Goal: Task Accomplishment & Management: Use online tool/utility

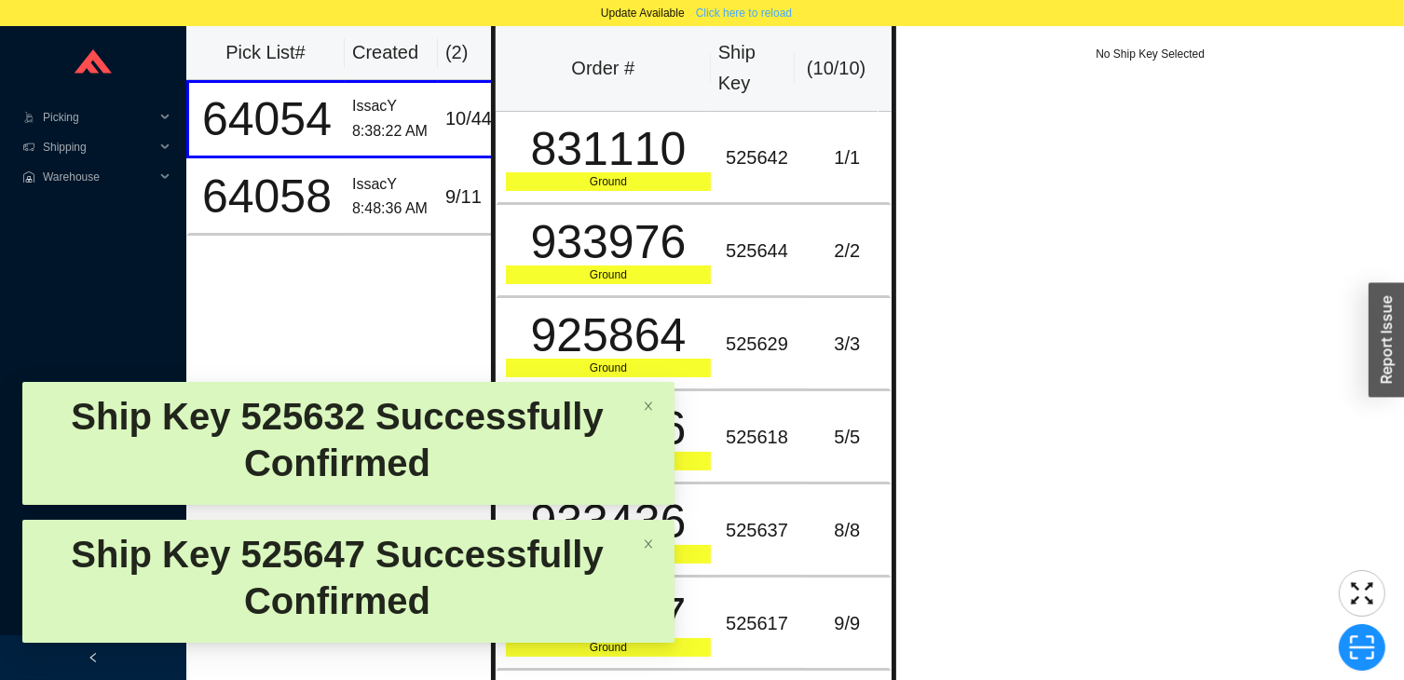
click at [762, 10] on span "Click here to reload" at bounding box center [744, 13] width 96 height 19
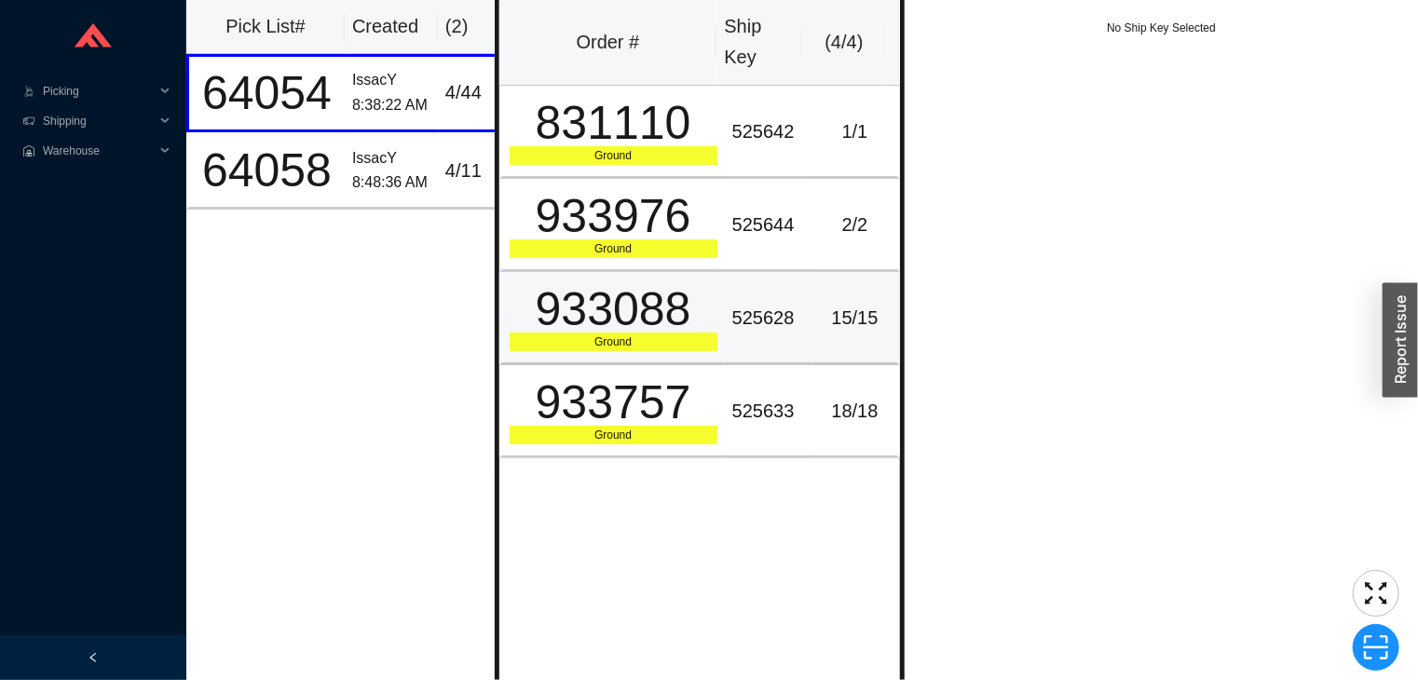
click at [865, 340] on td "15 / 15" at bounding box center [856, 318] width 88 height 93
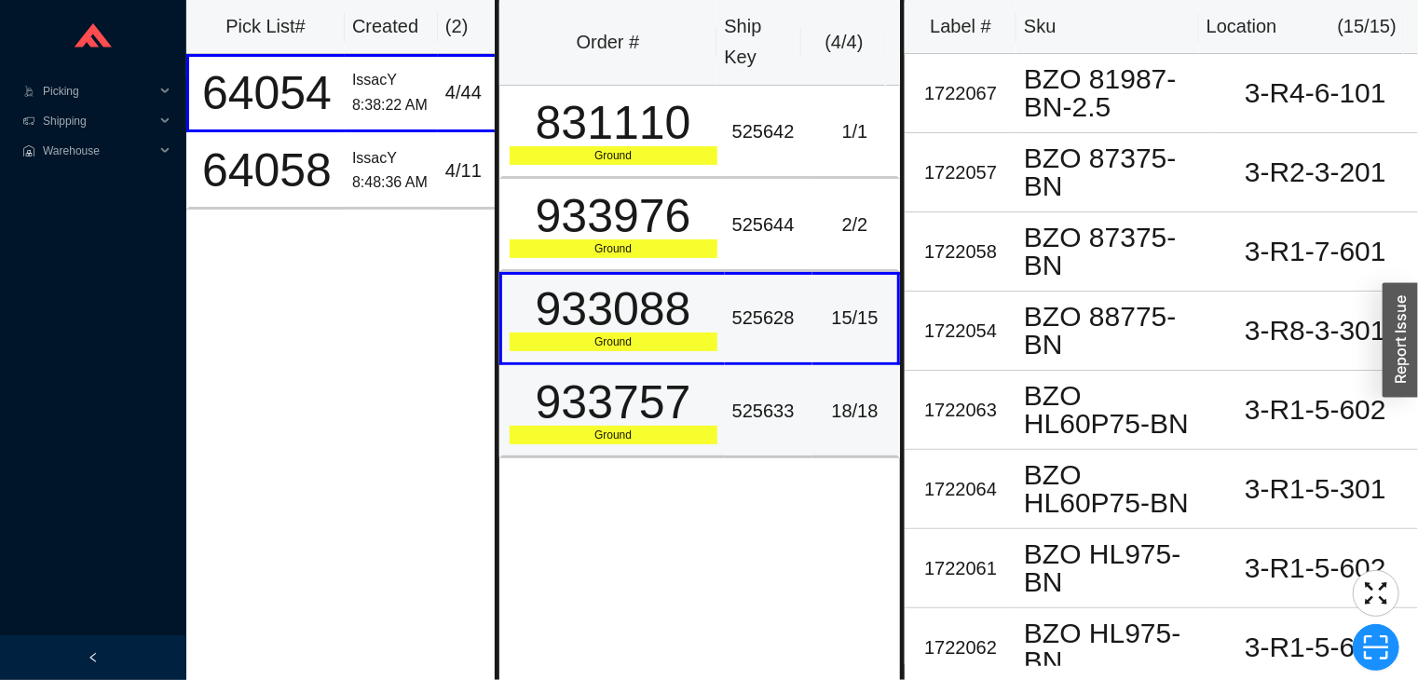
click at [839, 397] on div "18 / 18" at bounding box center [855, 411] width 70 height 31
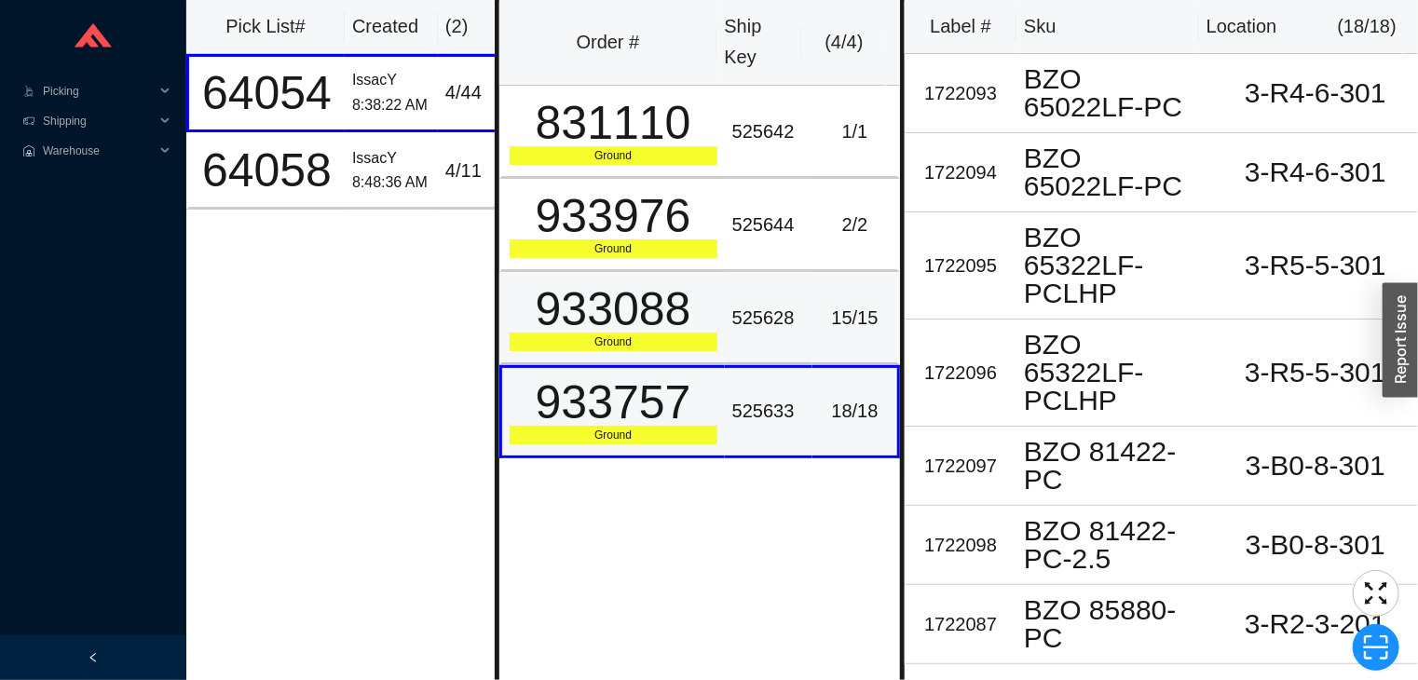
click at [832, 321] on div "15 / 15" at bounding box center [855, 318] width 70 height 31
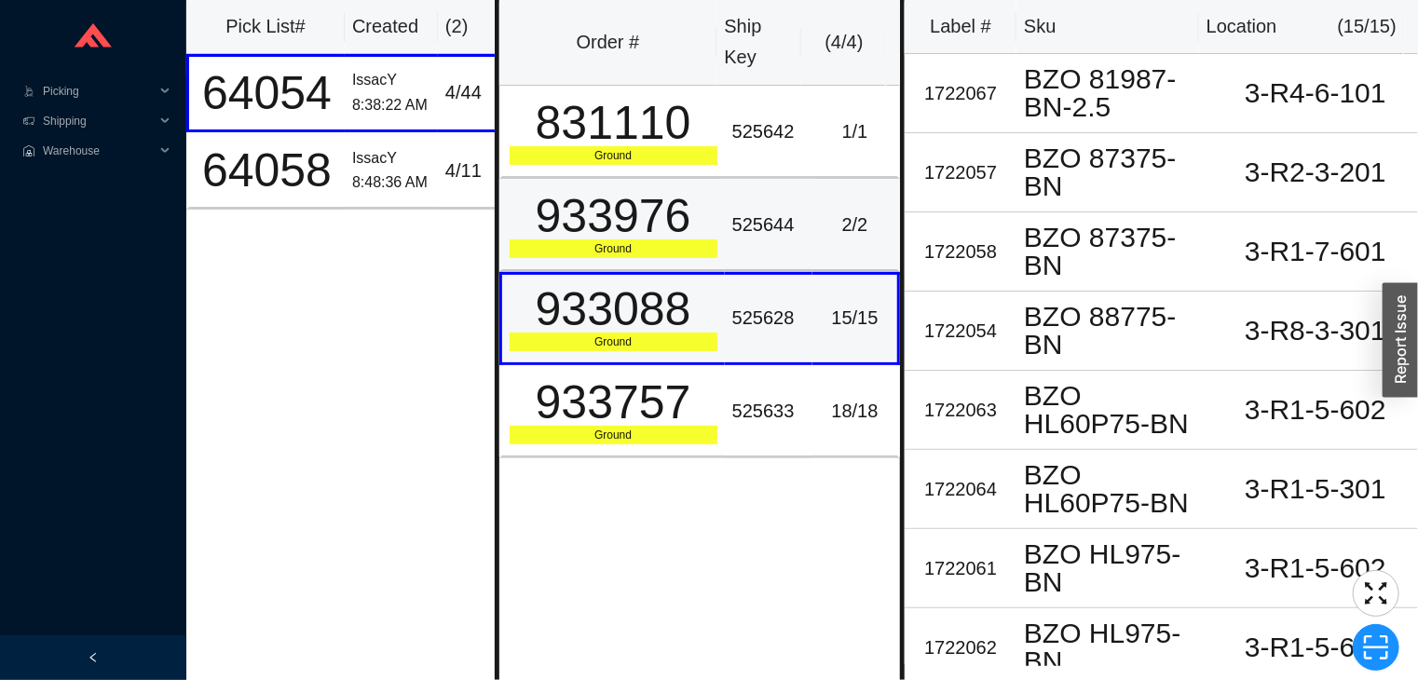
click at [799, 210] on td "525644" at bounding box center [769, 225] width 88 height 93
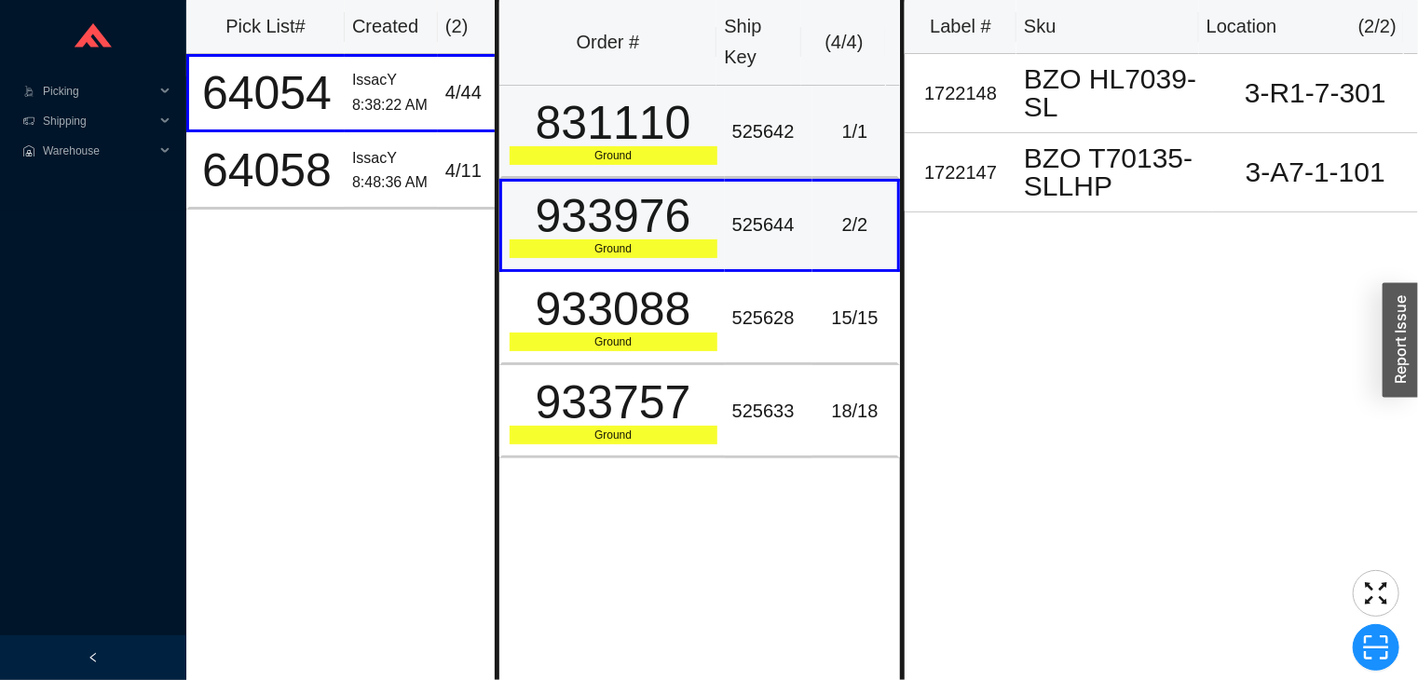
click at [818, 99] on td "1 / 1" at bounding box center [856, 132] width 88 height 93
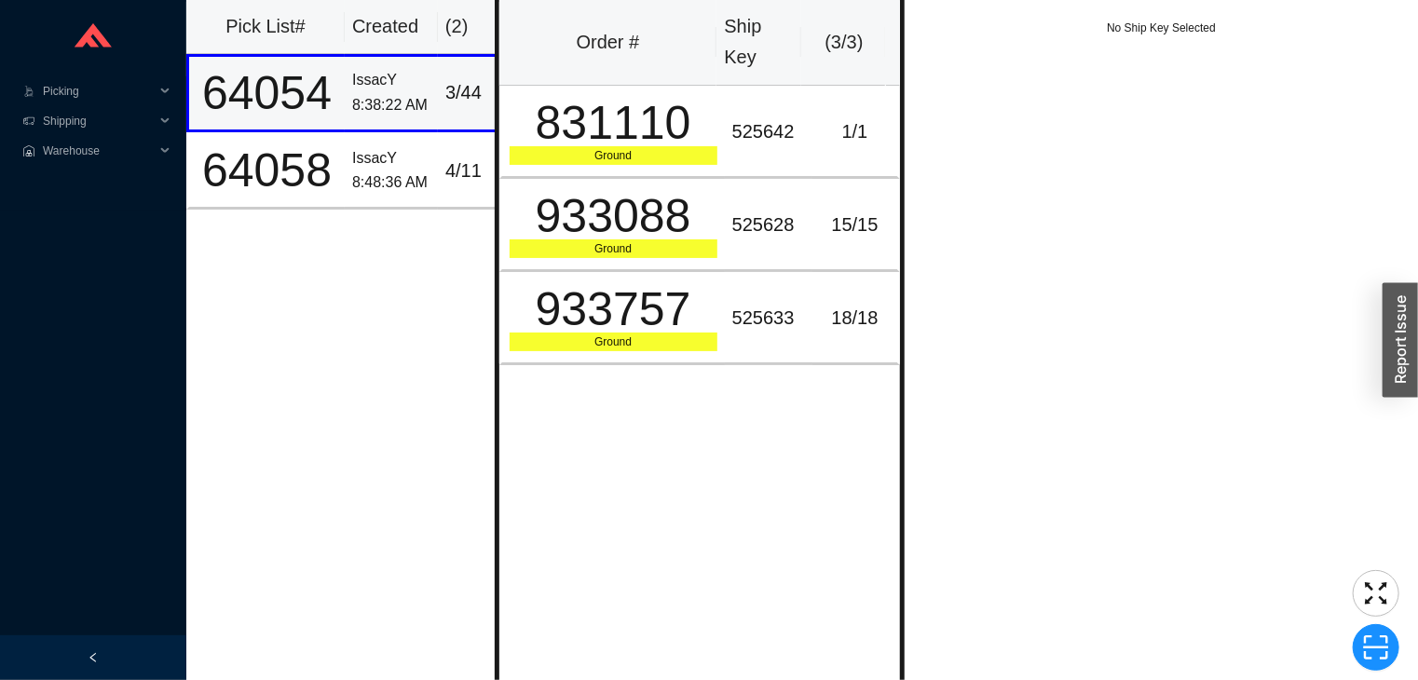
click at [380, 101] on div "8:38:22 AM" at bounding box center [391, 105] width 78 height 25
click at [648, 125] on div "831110" at bounding box center [614, 123] width 208 height 47
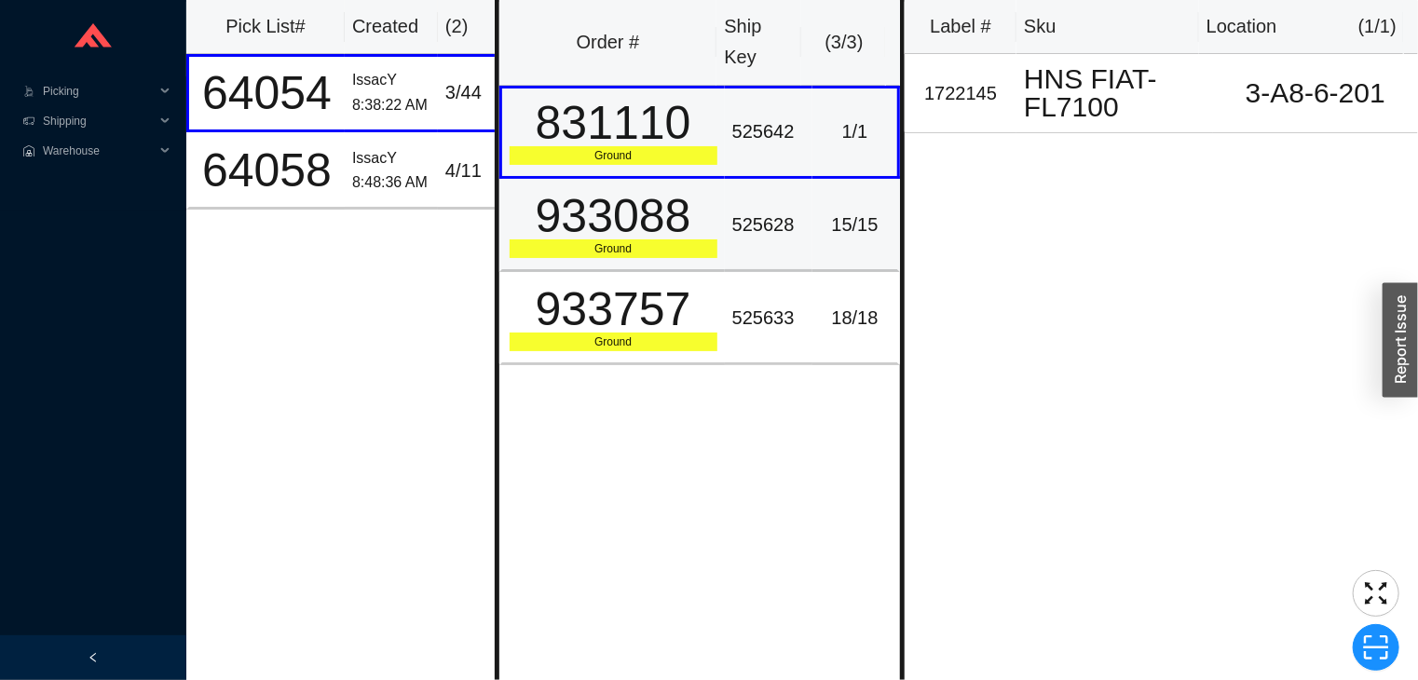
click at [732, 229] on div "525628" at bounding box center [768, 225] width 73 height 31
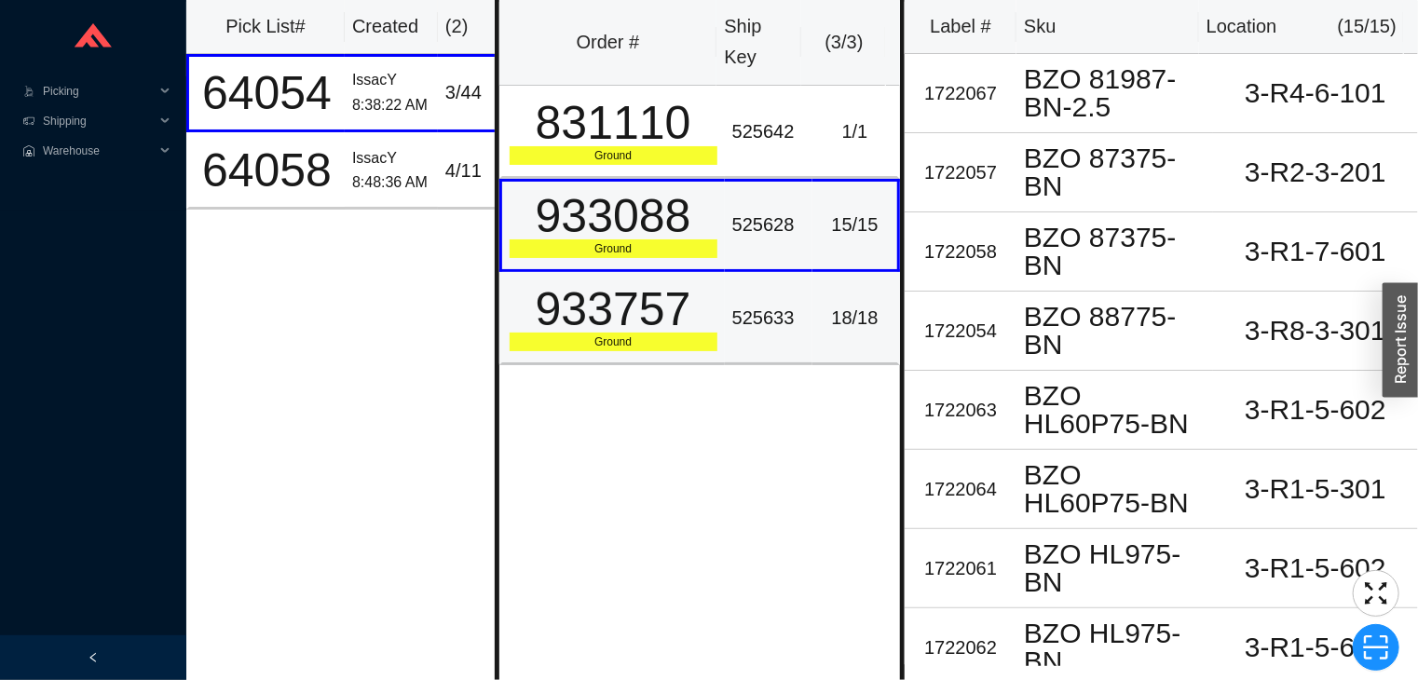
click at [780, 303] on div "525633" at bounding box center [768, 318] width 73 height 31
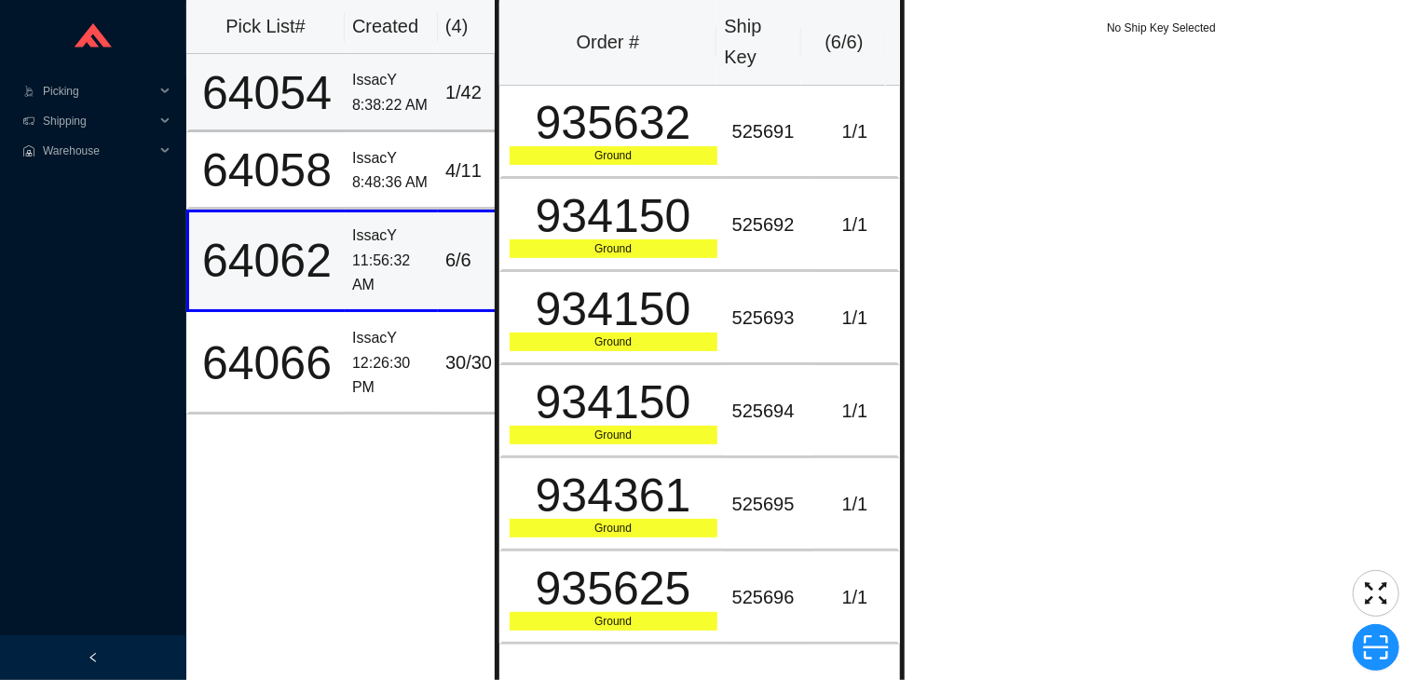
click at [378, 105] on div "8:38:22 AM" at bounding box center [391, 105] width 78 height 25
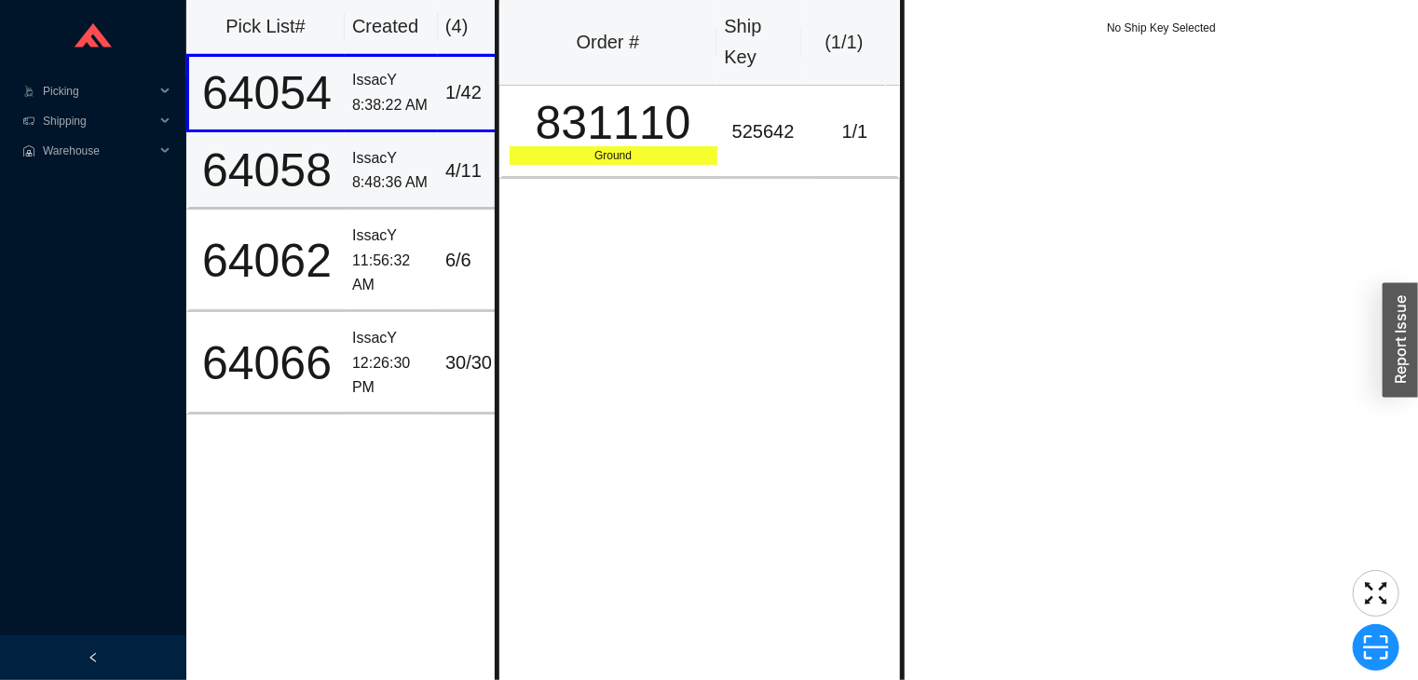
click at [407, 190] on div "8:48:36 AM" at bounding box center [391, 183] width 78 height 25
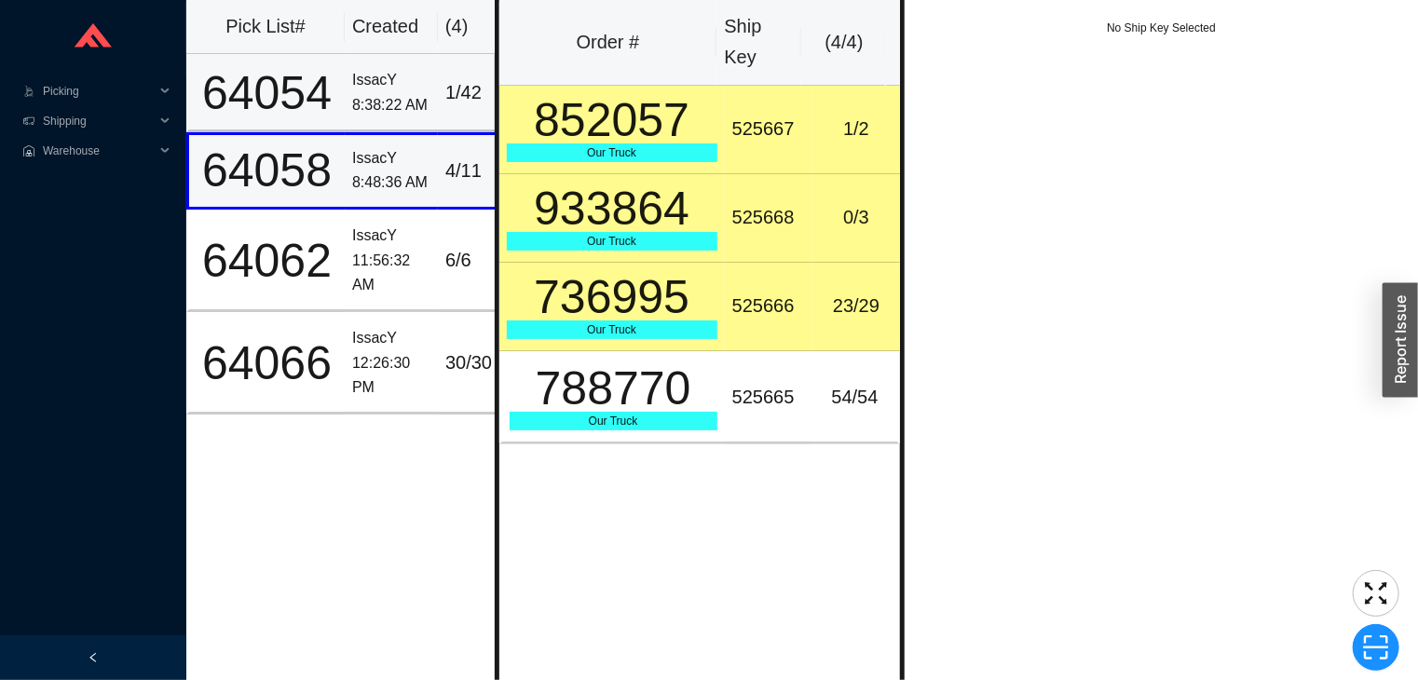
click at [415, 96] on div "8:38:22 AM" at bounding box center [391, 105] width 78 height 25
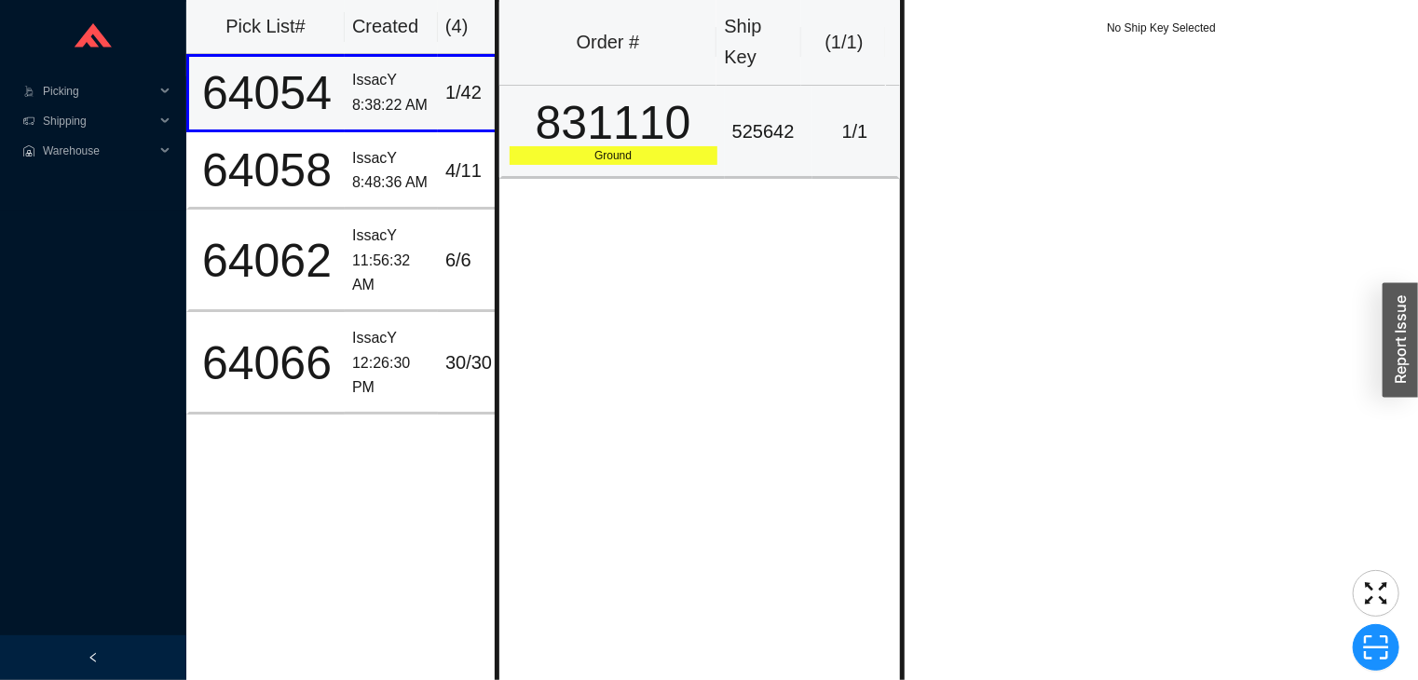
click at [712, 119] on td "831110 Ground" at bounding box center [611, 132] width 225 height 93
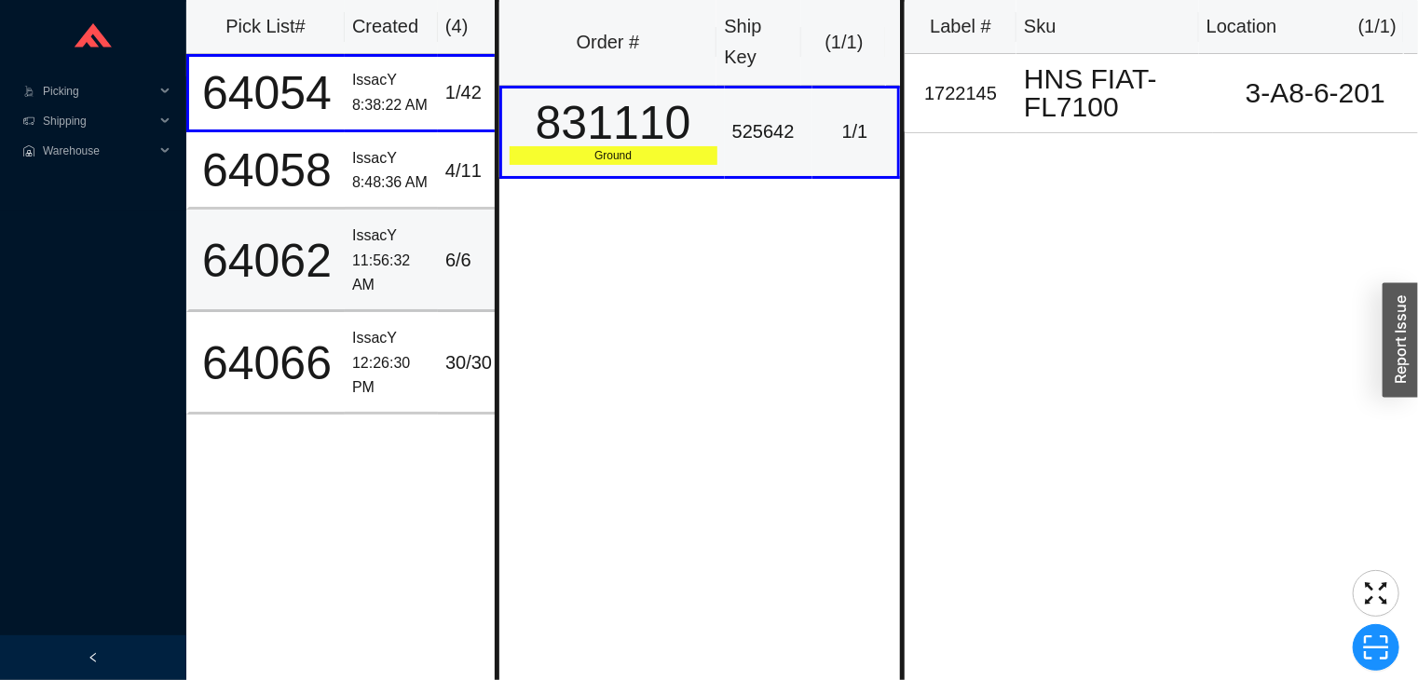
click at [335, 218] on td "64062" at bounding box center [265, 261] width 158 height 102
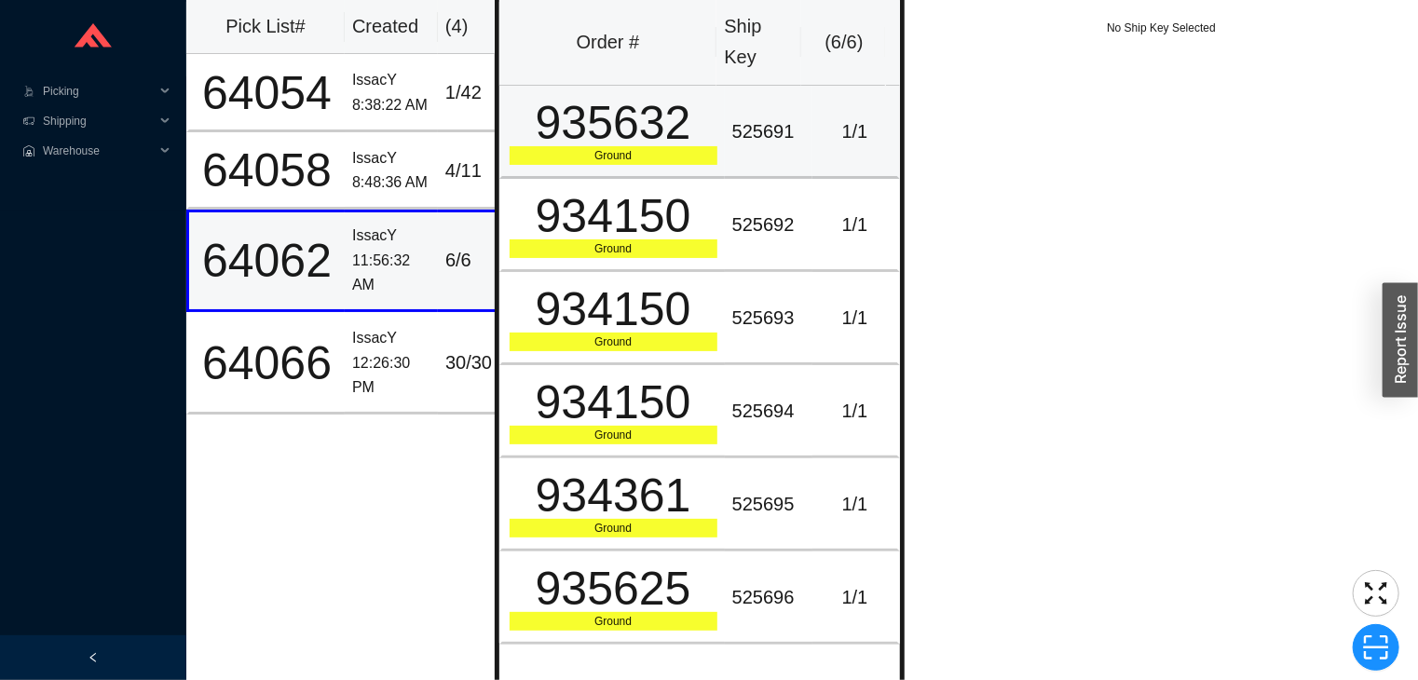
click at [699, 139] on div "935632" at bounding box center [614, 123] width 208 height 47
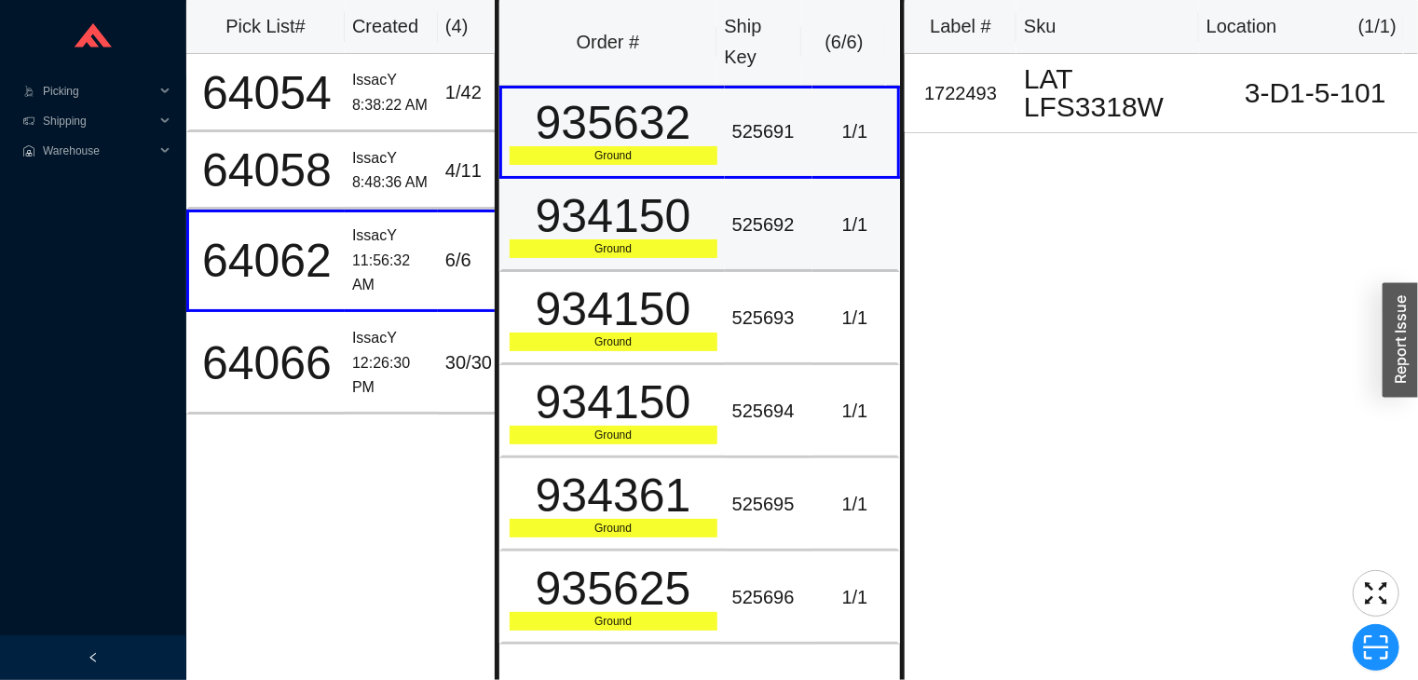
click at [792, 220] on div "525692" at bounding box center [768, 225] width 73 height 31
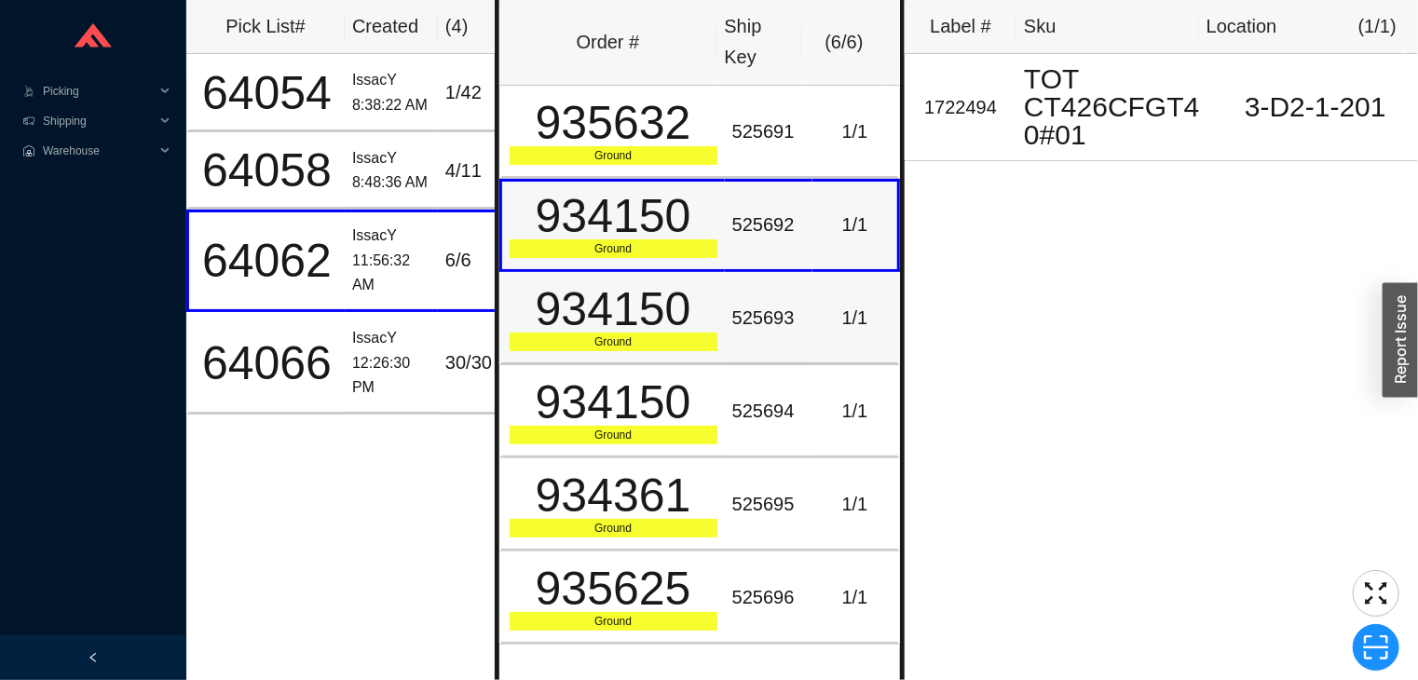
click at [779, 316] on div "525693" at bounding box center [768, 318] width 73 height 31
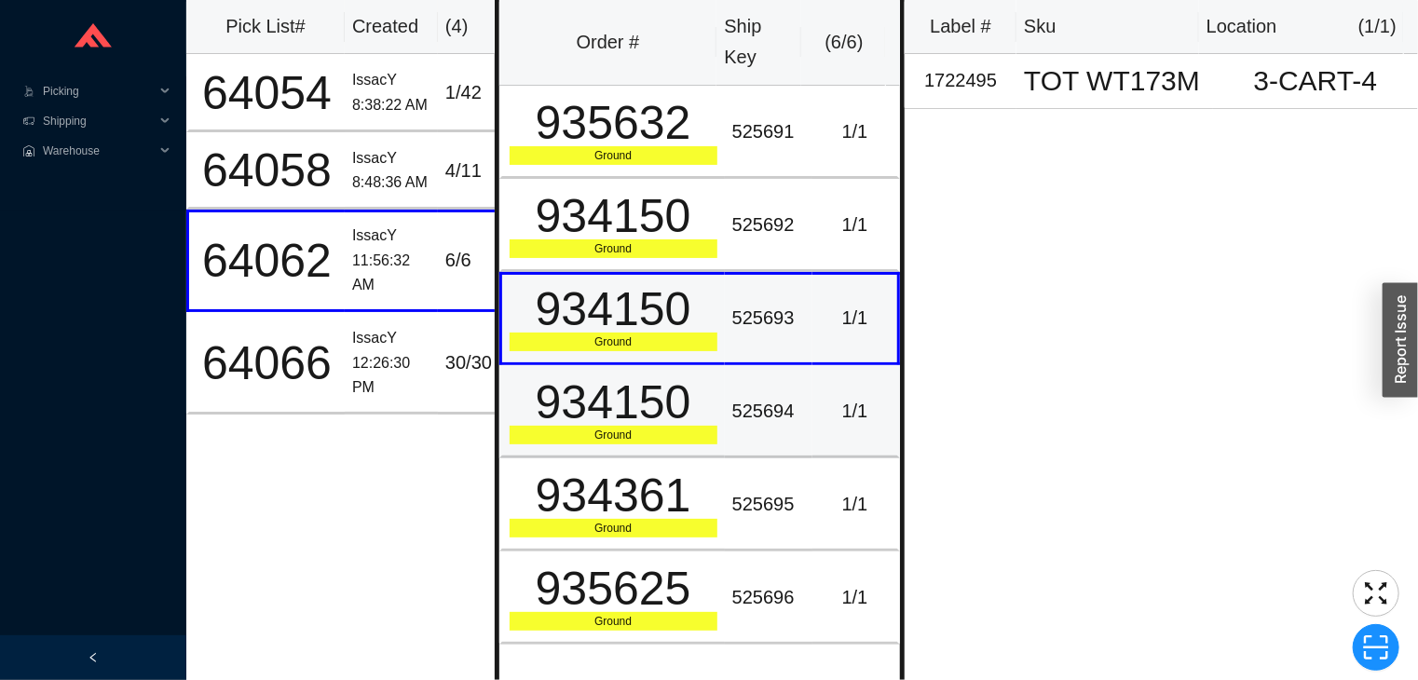
click at [755, 425] on td "525694" at bounding box center [769, 411] width 88 height 93
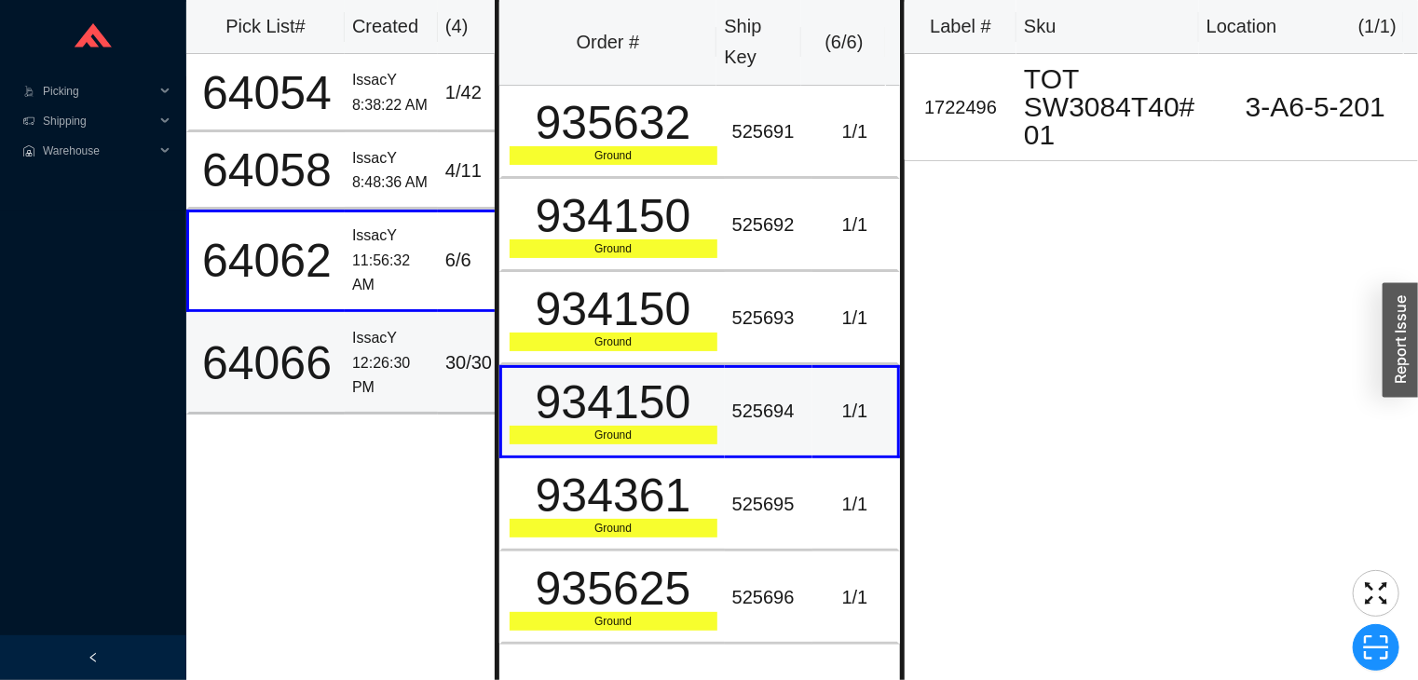
click at [398, 363] on div "12:26:30 PM" at bounding box center [391, 375] width 78 height 49
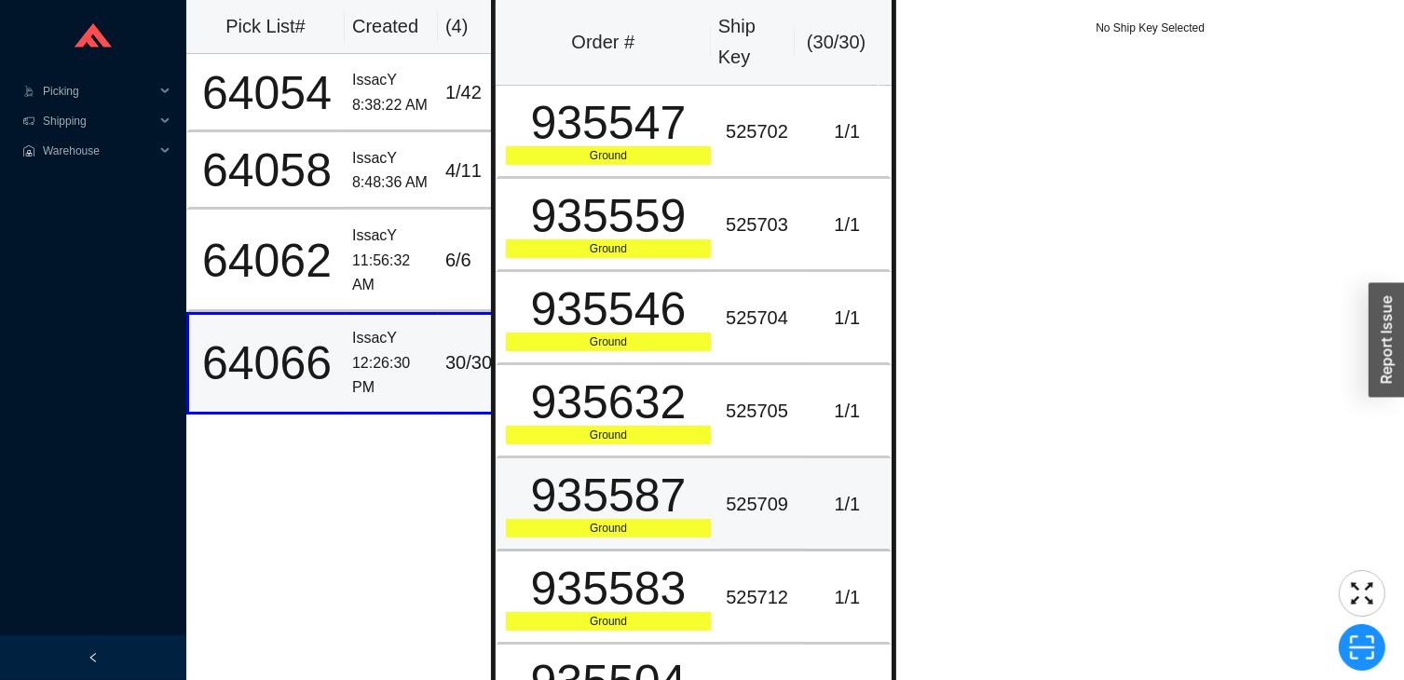
click at [718, 475] on td "525709" at bounding box center [761, 504] width 87 height 93
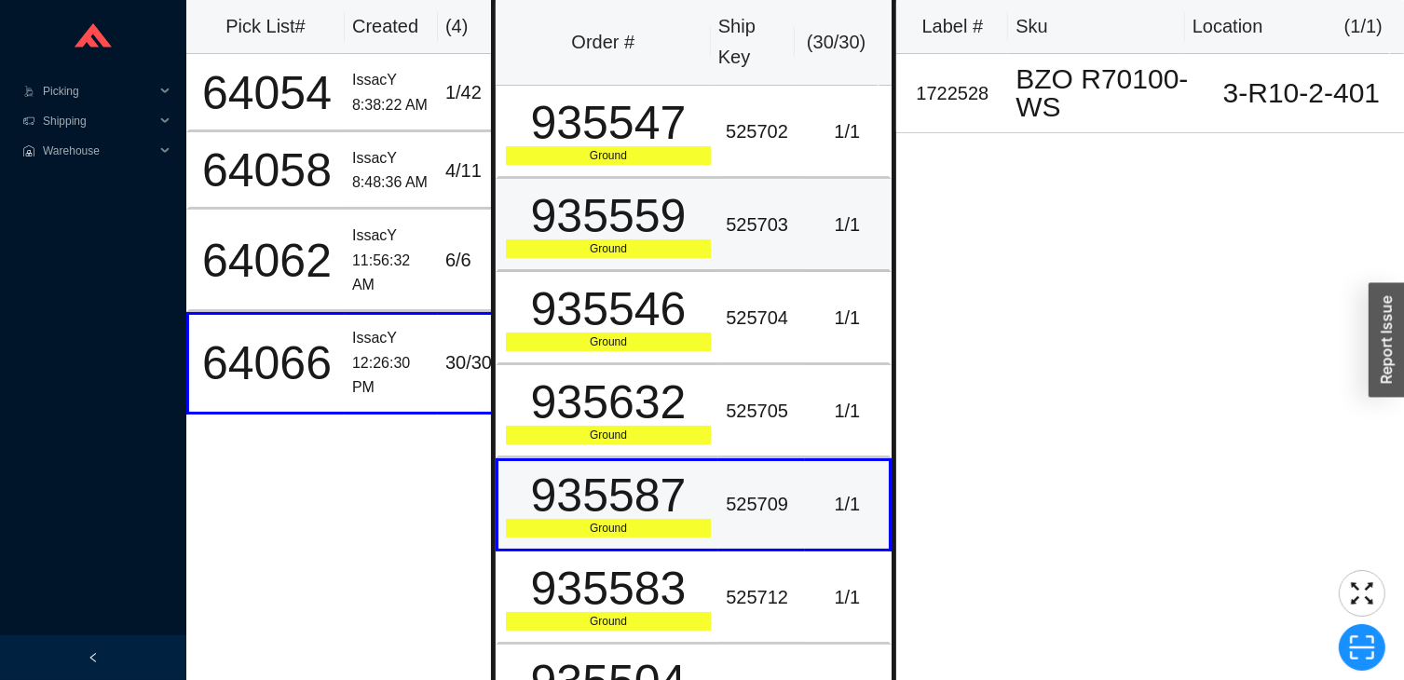
click at [718, 261] on td "525703" at bounding box center [761, 225] width 87 height 93
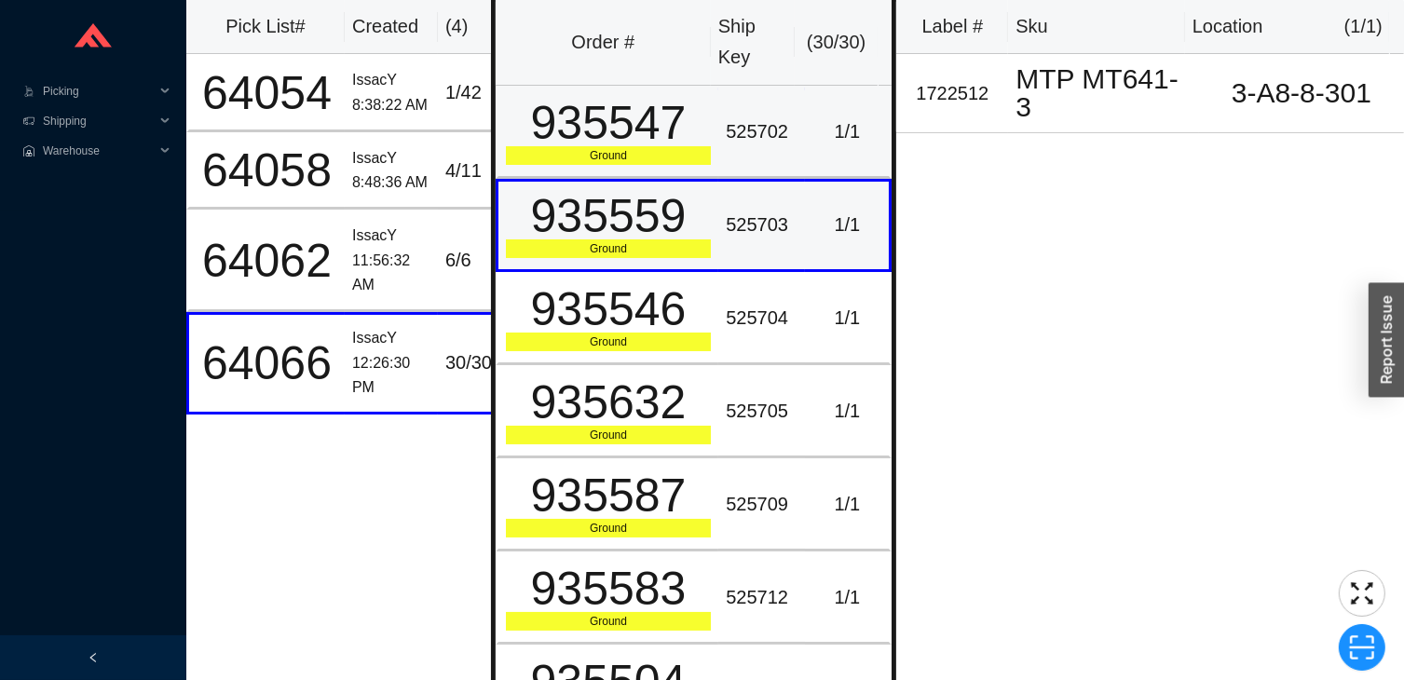
click at [718, 157] on td "525702" at bounding box center [761, 132] width 87 height 93
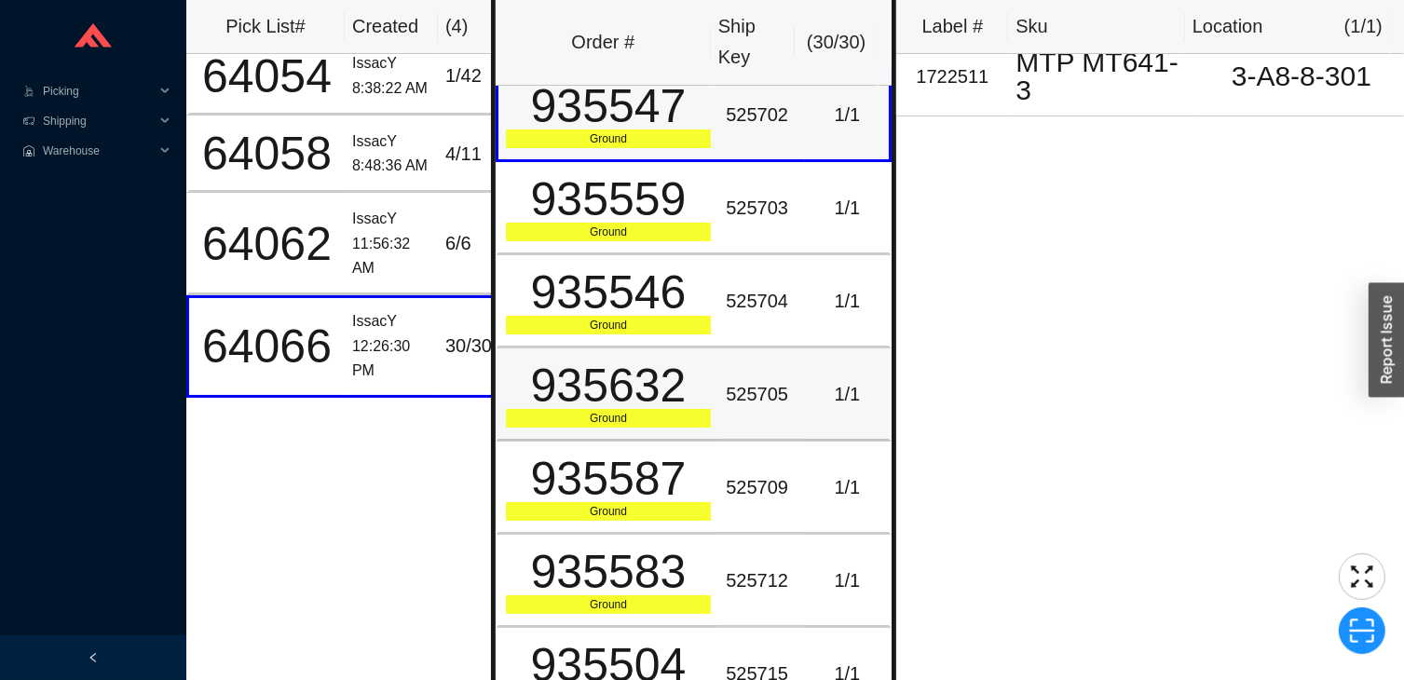
click at [766, 426] on td "525705" at bounding box center [761, 394] width 87 height 93
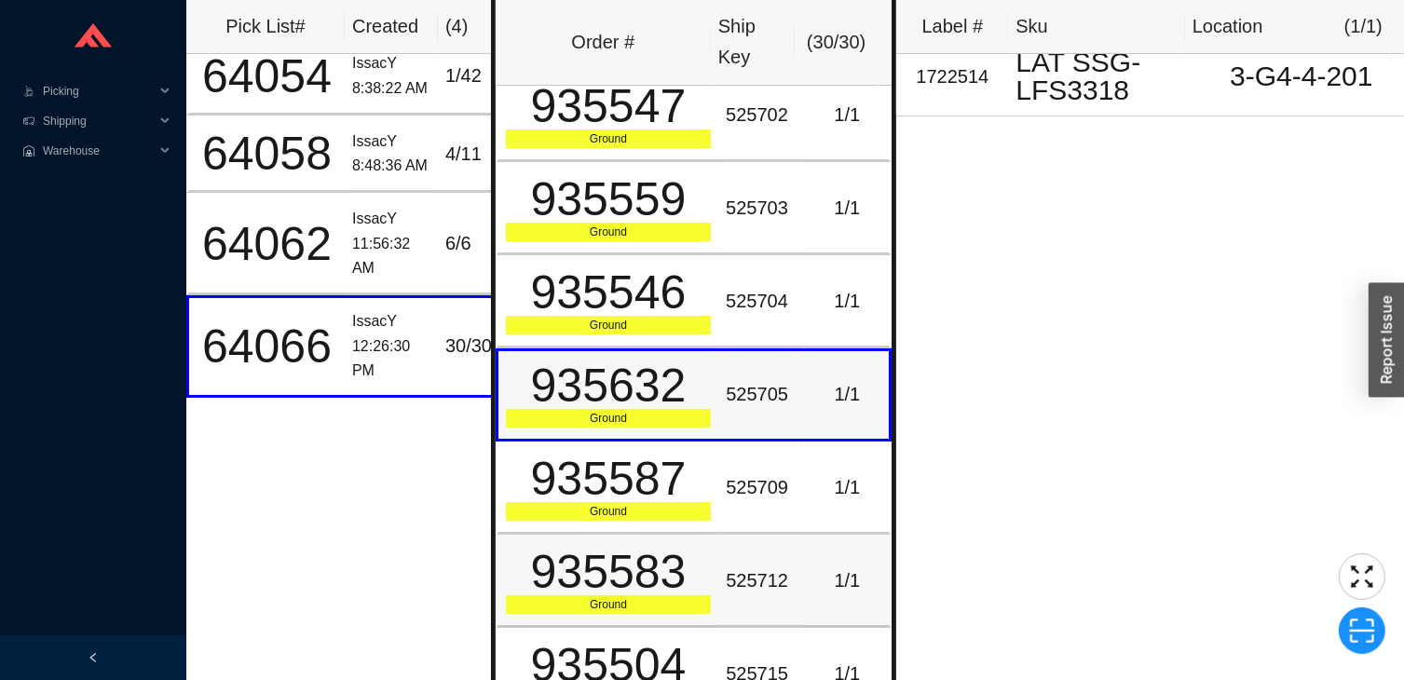
click at [788, 604] on td "525712" at bounding box center [761, 581] width 87 height 93
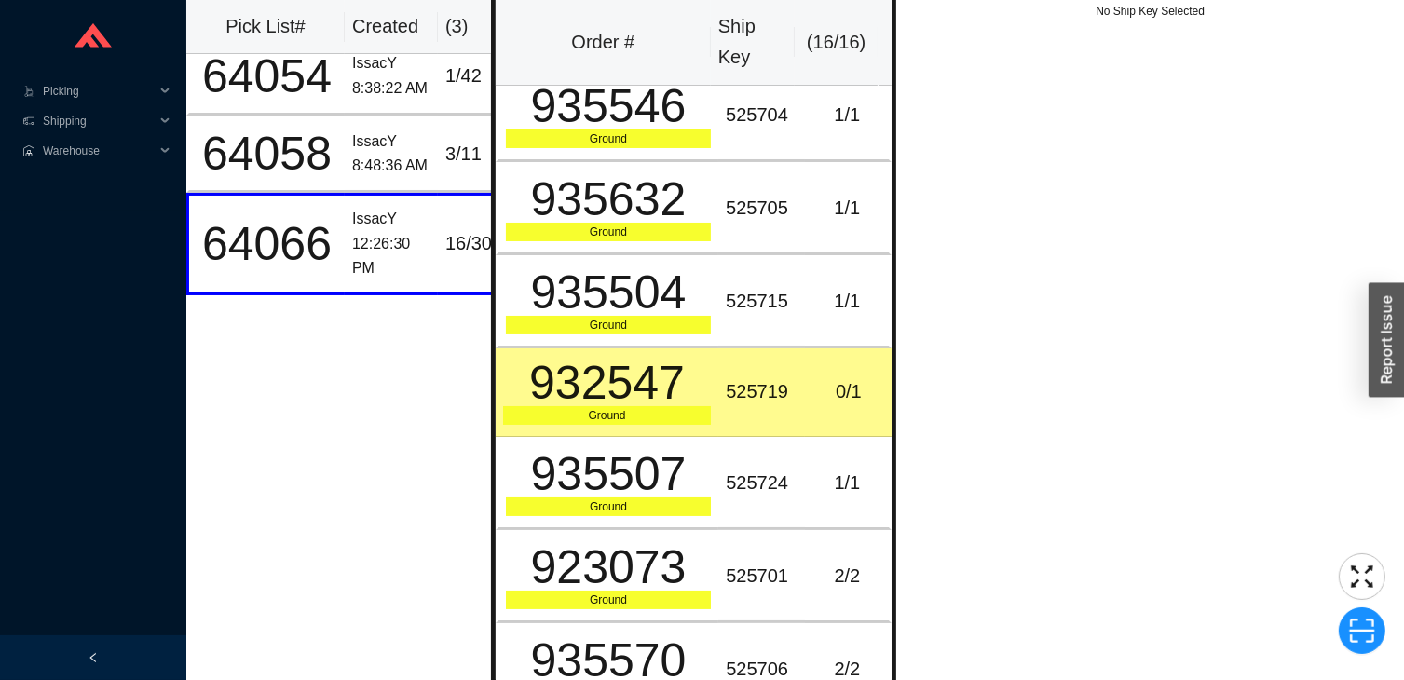
click at [718, 377] on td "525719" at bounding box center [761, 392] width 87 height 89
